Goal: Information Seeking & Learning: Find specific fact

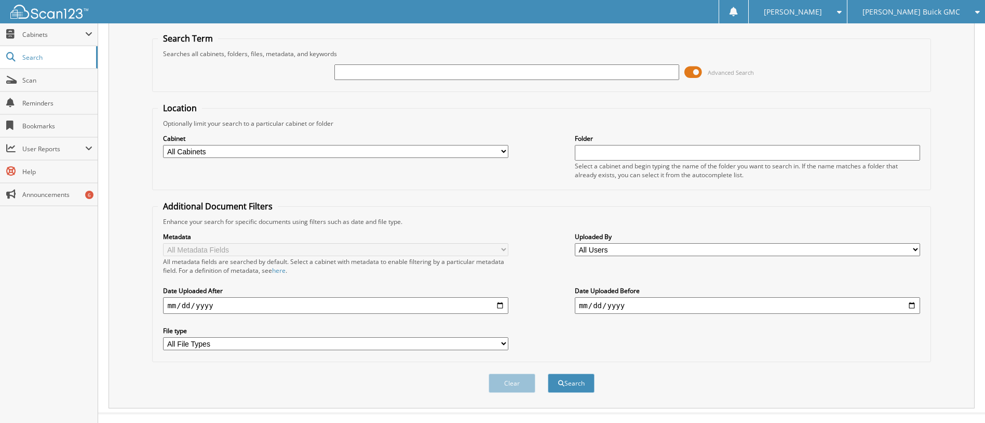
scroll to position [49, 0]
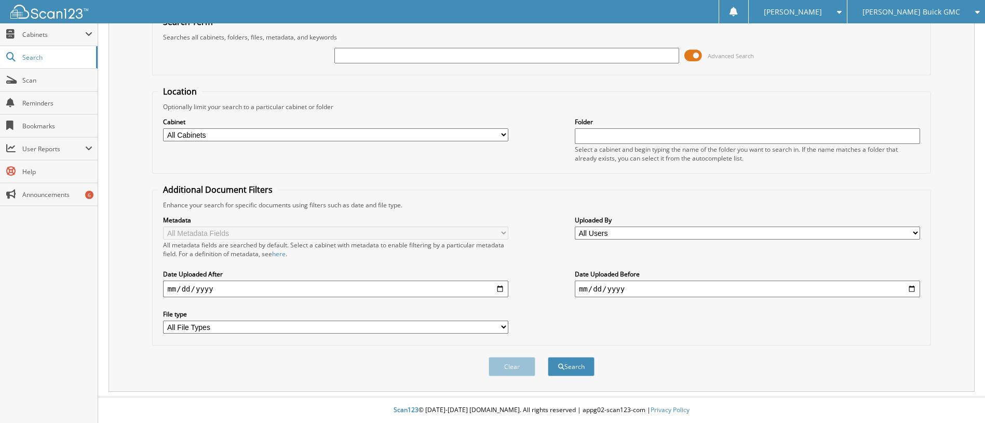
click at [192, 135] on select "All Cabinets ARCHIVE SERVICE RO CAR DEALS RENTAL FORMS SERVICE RO AUTOMATE Need…" at bounding box center [335, 134] width 345 height 13
select select "3071"
click at [163, 128] on select "All Cabinets ARCHIVE SERVICE RO CAR DEALS RENTAL FORMS SERVICE RO AUTOMATE Need…" at bounding box center [335, 134] width 345 height 13
click at [574, 363] on button "Search" at bounding box center [571, 366] width 47 height 19
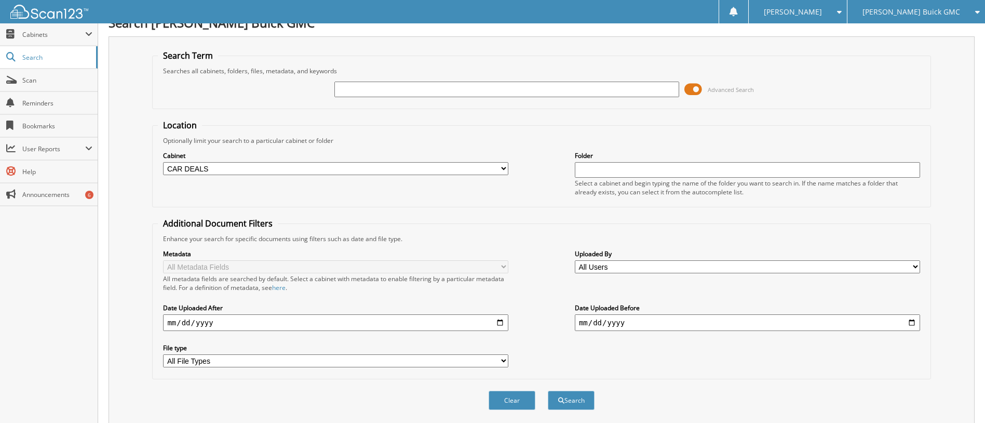
scroll to position [0, 0]
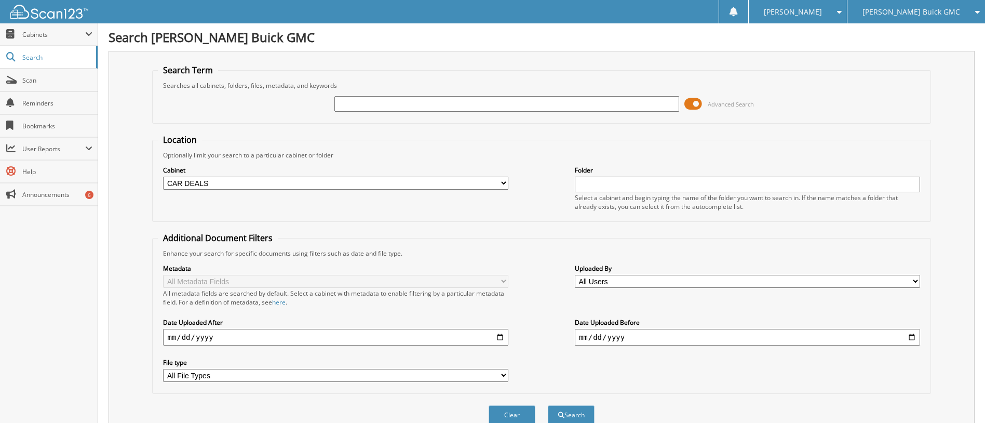
click at [352, 104] on input "text" at bounding box center [507, 104] width 345 height 16
type input "[PERSON_NAME]"
click at [567, 412] on button "Search" at bounding box center [571, 414] width 47 height 19
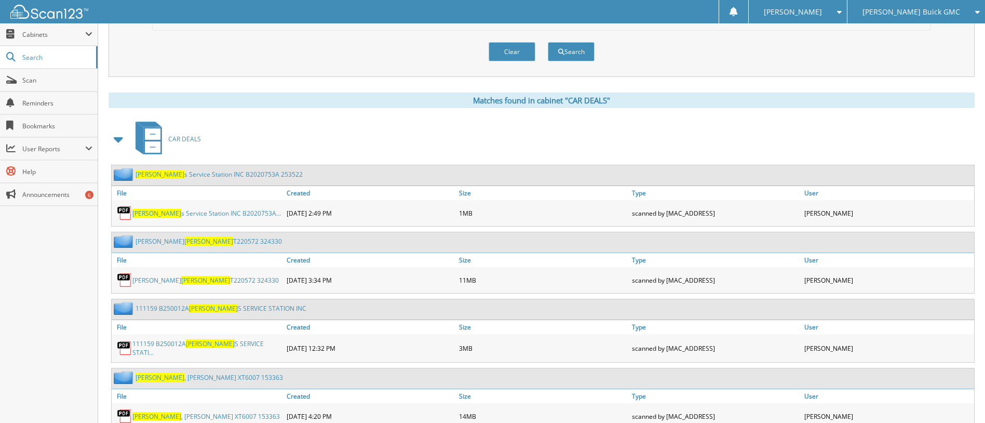
scroll to position [364, 0]
click at [181, 277] on span "[PERSON_NAME]" at bounding box center [205, 279] width 49 height 9
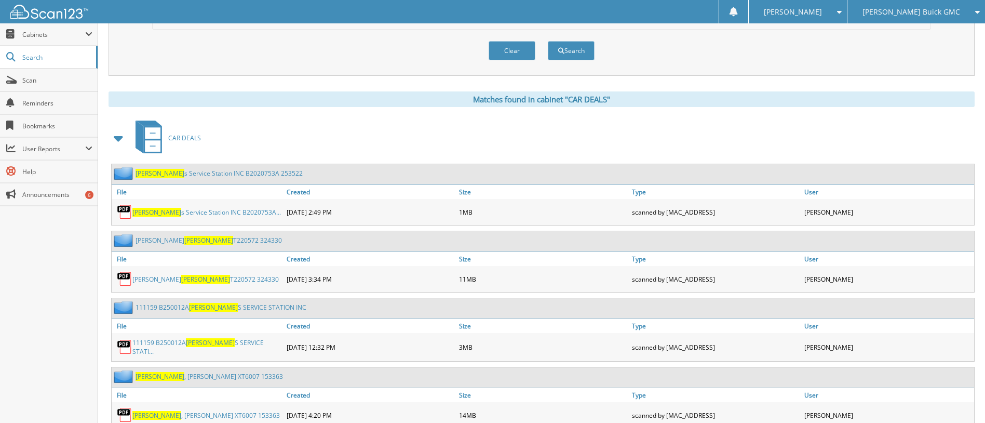
scroll to position [348, 0]
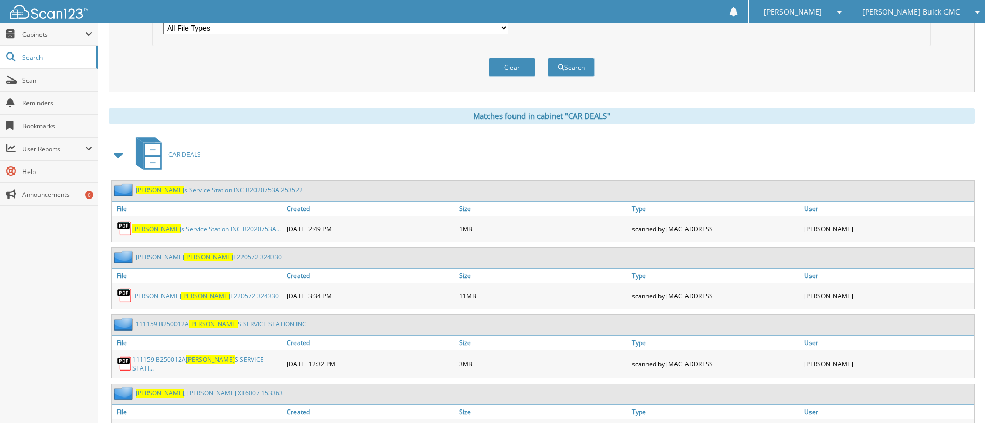
click at [143, 296] on link "[PERSON_NAME] T220572 324330" at bounding box center [205, 295] width 146 height 9
